Goal: Task Accomplishment & Management: Manage account settings

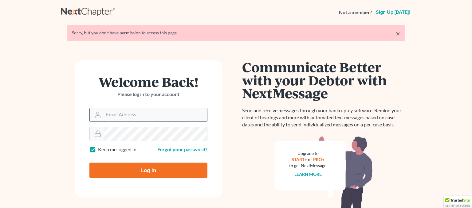
click at [140, 117] on input "Email Address" at bounding box center [154, 115] width 103 height 14
type input "barepaulira"
click at [139, 168] on input "Log In" at bounding box center [148, 170] width 118 height 15
type input "Thinking..."
click at [127, 117] on input "Email Address" at bounding box center [154, 115] width 103 height 14
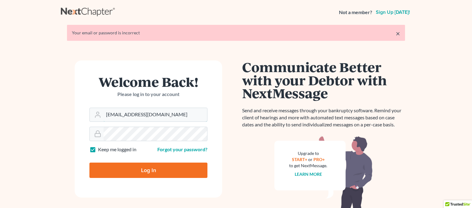
type input "[EMAIL_ADDRESS][DOMAIN_NAME]"
click at [137, 167] on input "Log In" at bounding box center [148, 170] width 118 height 15
type input "Thinking..."
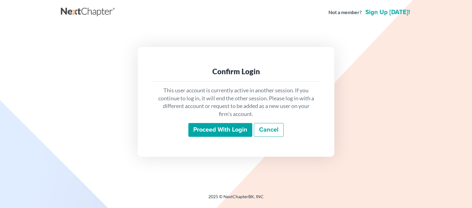
click at [203, 126] on input "Proceed with login" at bounding box center [220, 130] width 64 height 14
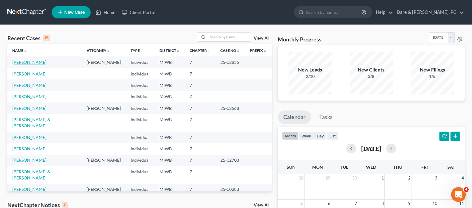
click at [24, 63] on link "Frick, Dennis" at bounding box center [29, 62] width 34 height 5
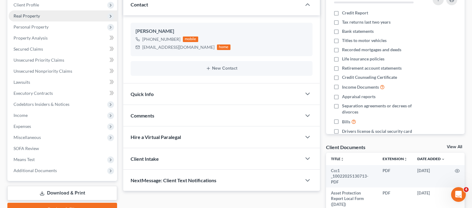
scroll to position [97, 0]
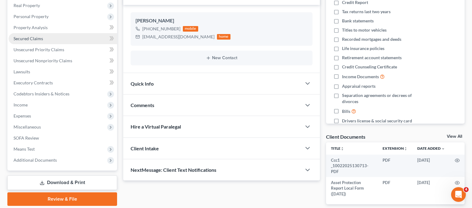
click at [37, 41] on link "Secured Claims" at bounding box center [63, 38] width 108 height 11
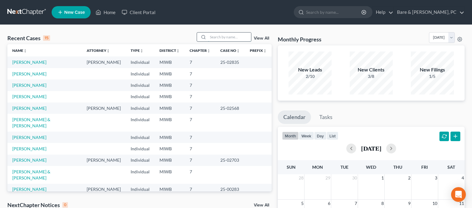
click at [217, 39] on input "search" at bounding box center [229, 37] width 43 height 9
type input "[PERSON_NAME]"
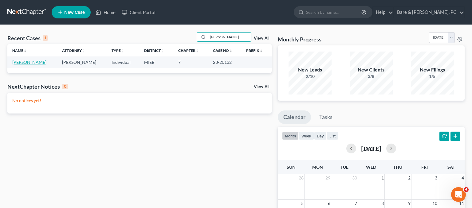
click at [25, 62] on link "[PERSON_NAME]" at bounding box center [29, 62] width 34 height 5
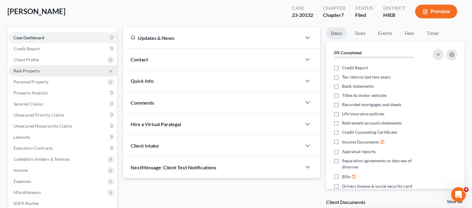
scroll to position [65, 0]
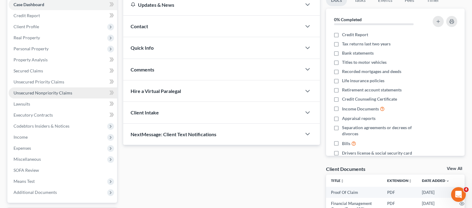
click at [33, 95] on span "Unsecured Nonpriority Claims" at bounding box center [43, 92] width 59 height 5
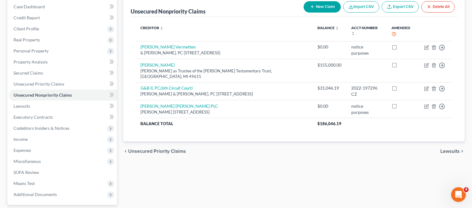
scroll to position [65, 0]
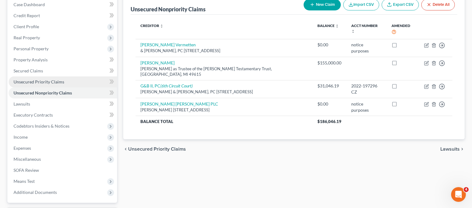
click at [44, 80] on span "Unsecured Priority Claims" at bounding box center [39, 81] width 51 height 5
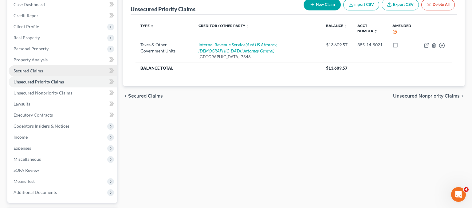
click at [38, 71] on span "Secured Claims" at bounding box center [28, 70] width 29 height 5
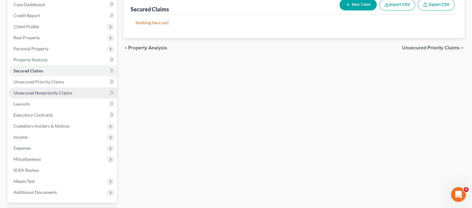
click at [45, 95] on link "Unsecured Nonpriority Claims" at bounding box center [63, 92] width 108 height 11
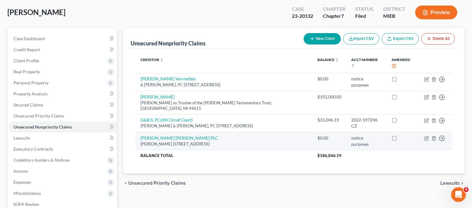
scroll to position [20, 0]
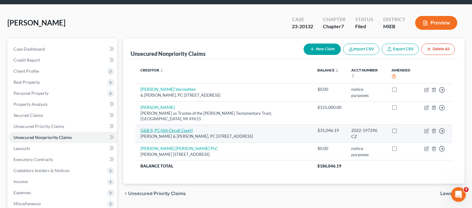
click at [179, 128] on icon "(6th Circuit Court)" at bounding box center [176, 130] width 32 height 5
select select "23"
select select "14"
select select "0"
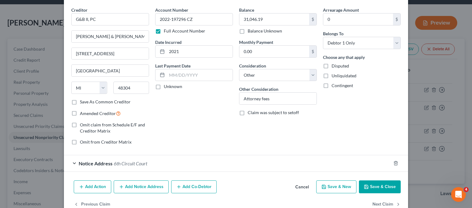
scroll to position [36, 0]
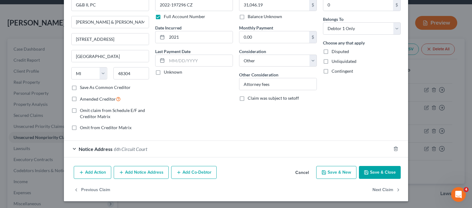
click at [304, 171] on button "Cancel" at bounding box center [301, 173] width 23 height 12
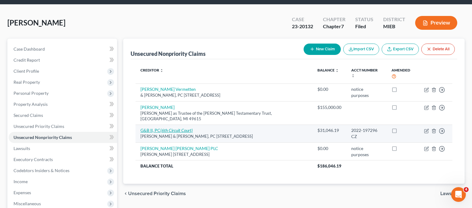
click at [163, 128] on icon "(6th Circuit Court)" at bounding box center [176, 130] width 32 height 5
select select "23"
select select "14"
select select "0"
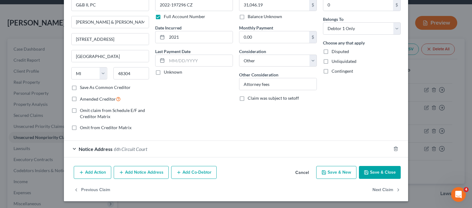
click at [303, 174] on button "Cancel" at bounding box center [301, 173] width 23 height 12
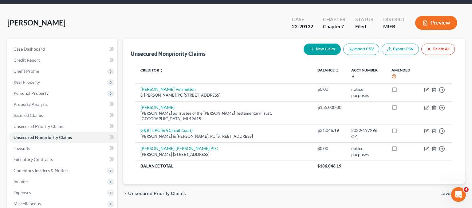
click at [284, 161] on div "Creditor expand_more expand_less unfold_more Balance expand_more expand_less un…" at bounding box center [293, 121] width 326 height 125
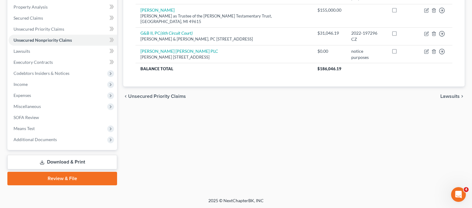
scroll to position [0, 0]
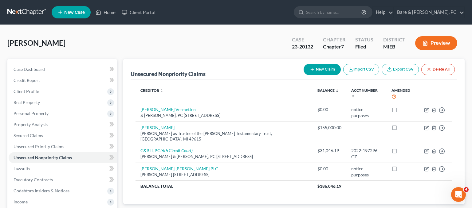
click at [192, 40] on div "Spitza, Maxine Upgraded Case 23-20132 Chapter Chapter 7 Status Filed District M…" at bounding box center [235, 45] width 457 height 27
